Goal: Information Seeking & Learning: Learn about a topic

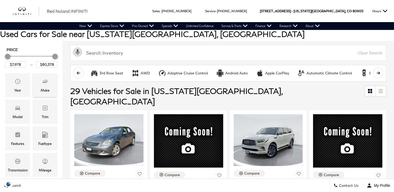
click at [48, 84] on div "Make" at bounding box center [45, 85] width 25 height 24
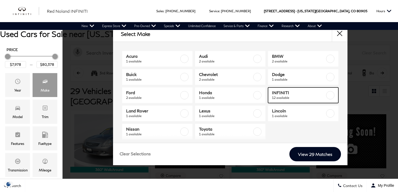
click at [291, 94] on span "INFINITI" at bounding box center [298, 92] width 53 height 5
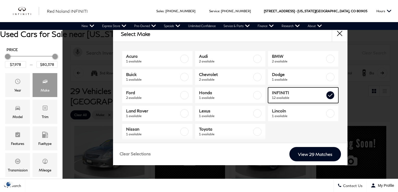
checkbox input "true"
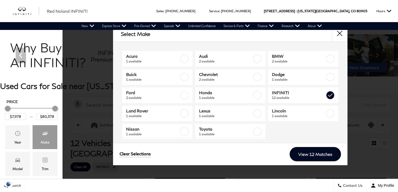
click at [305, 155] on link "View 12 Matches" at bounding box center [315, 154] width 51 height 14
